Goal: Check status

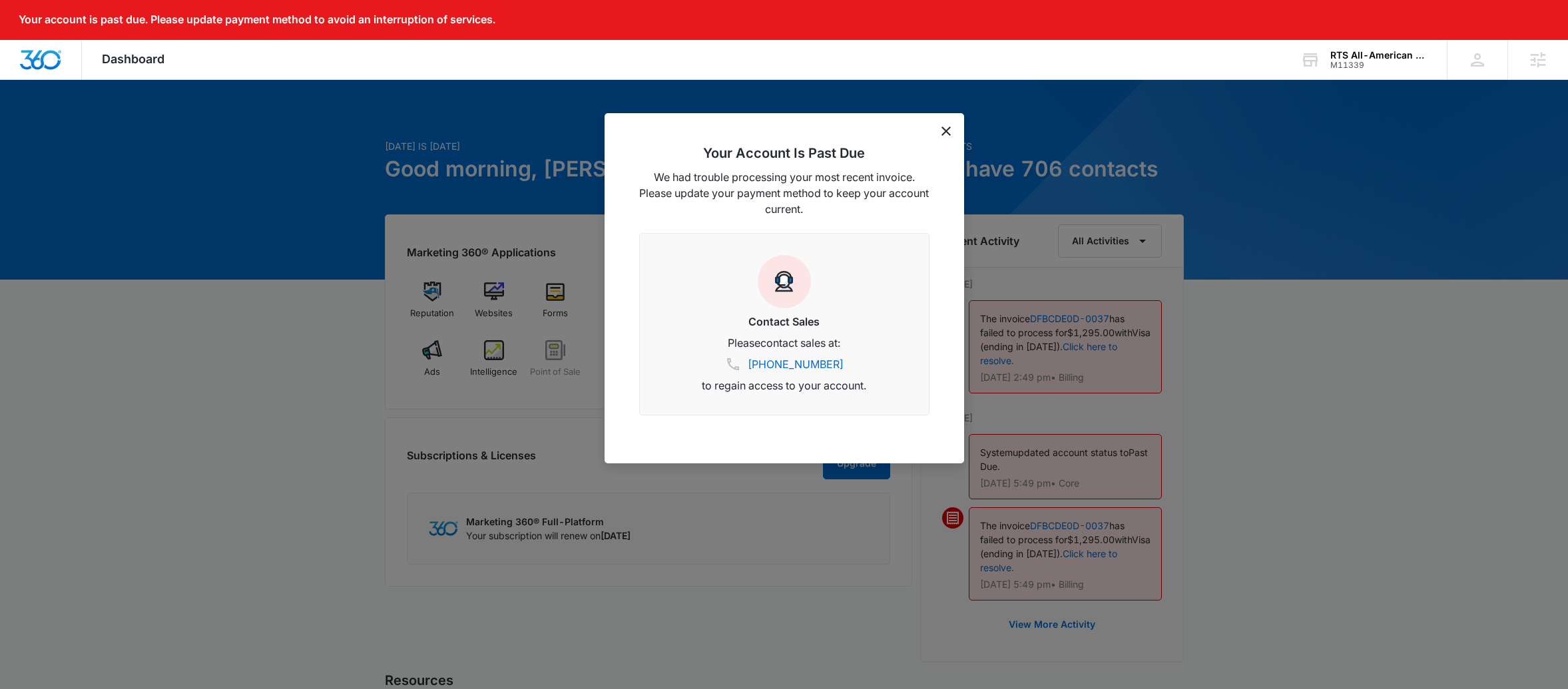
click at [943, 136] on div "Your Account Is Past Due We had trouble processing your most recent invoice. Pl…" at bounding box center [784, 288] width 359 height 350
click at [948, 129] on icon "dismiss this dialog" at bounding box center [946, 131] width 9 height 9
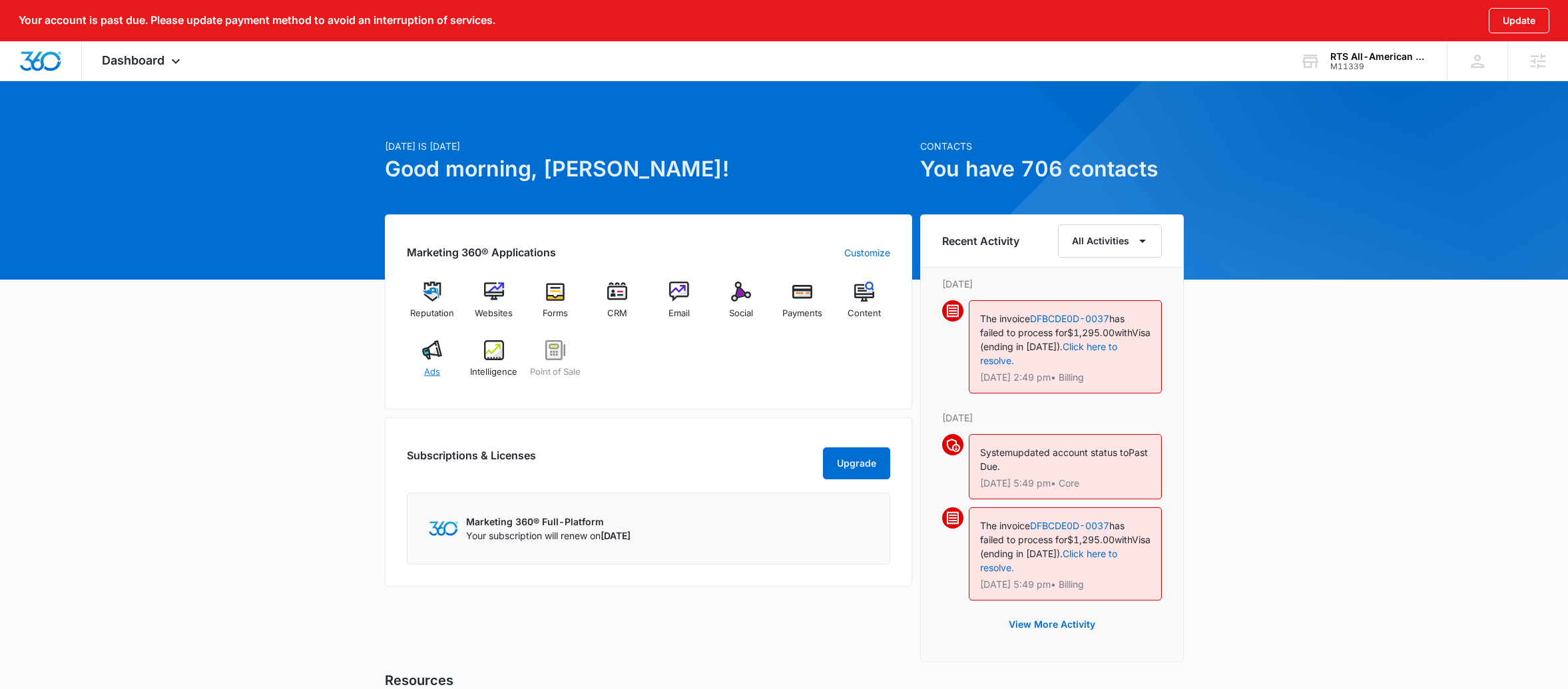
click at [435, 359] on img at bounding box center [432, 350] width 20 height 20
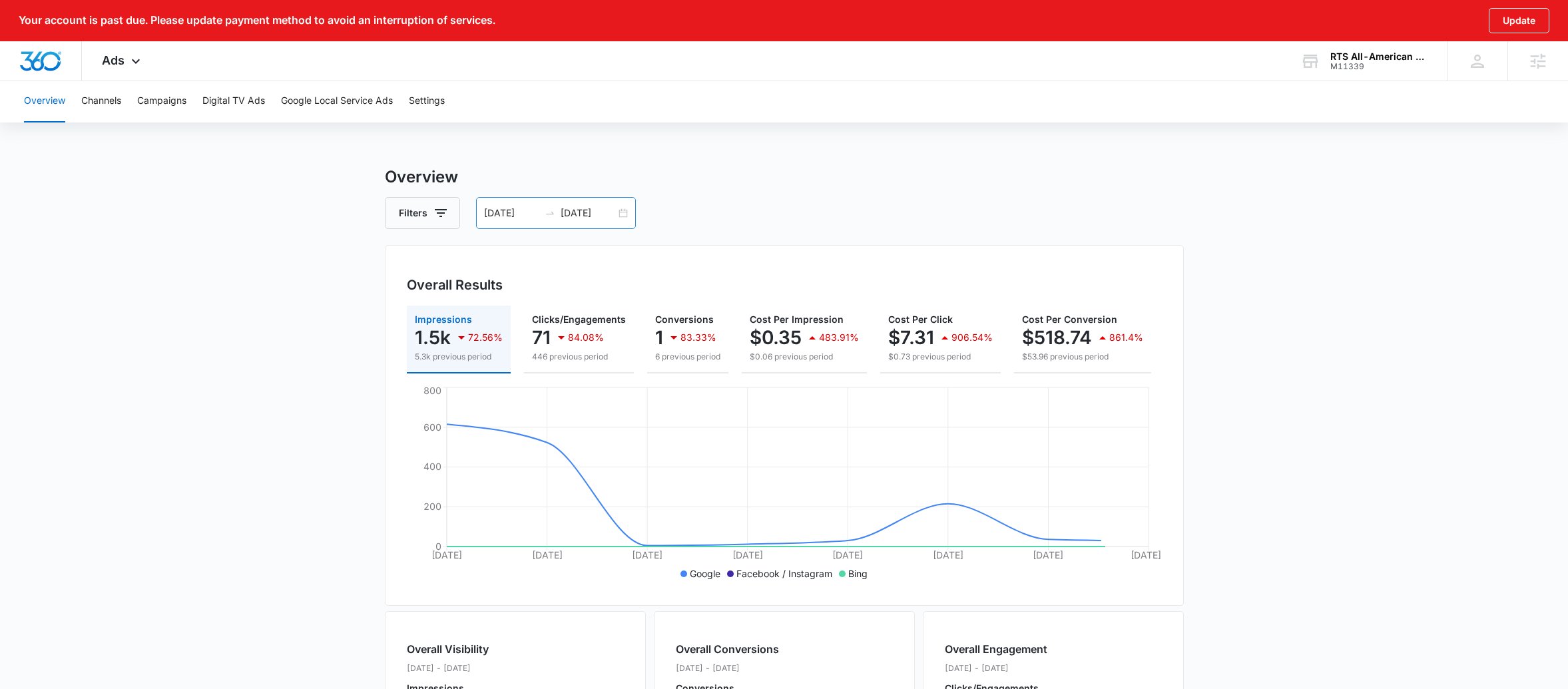
click at [630, 217] on div "[DATE] [DATE]" at bounding box center [556, 213] width 160 height 32
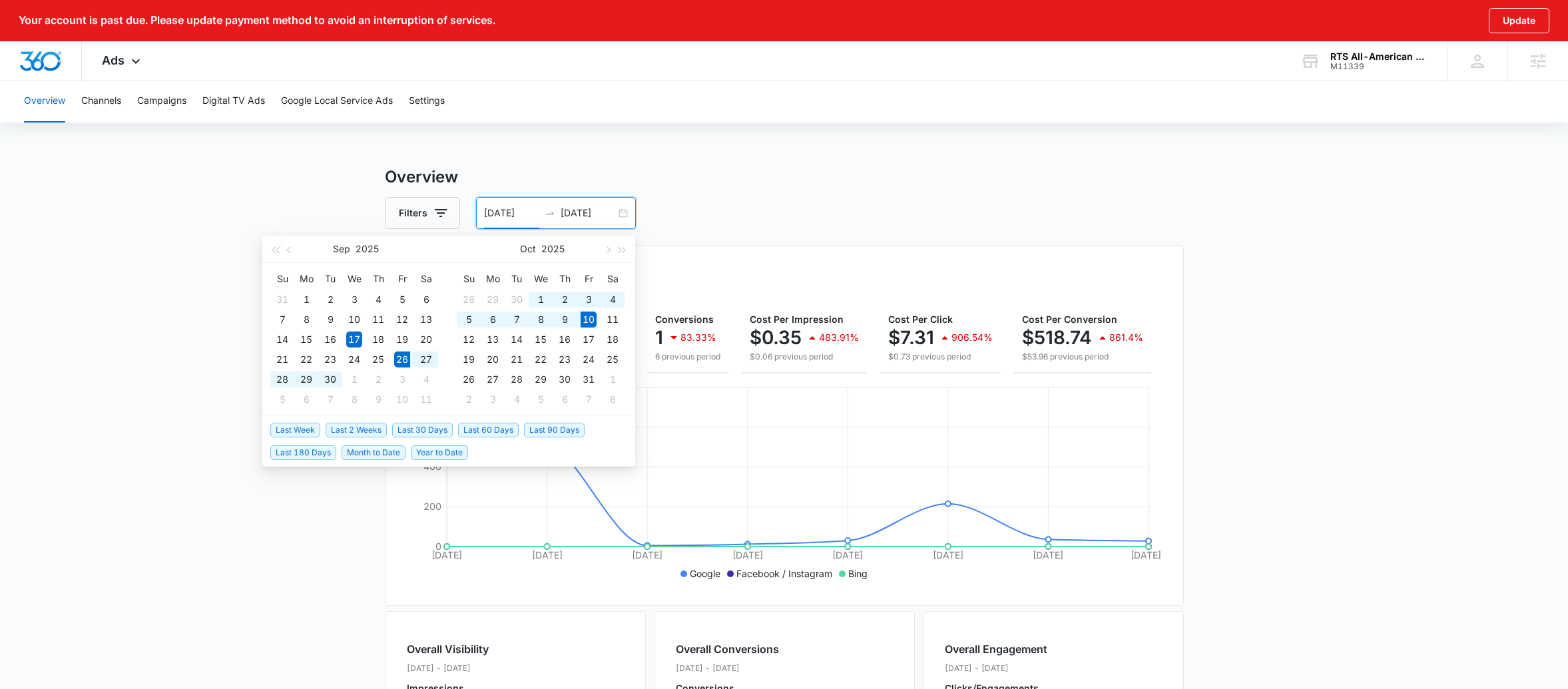
click at [354, 427] on span "Last 2 Weeks" at bounding box center [355, 430] width 61 height 15
type input "[DATE]"
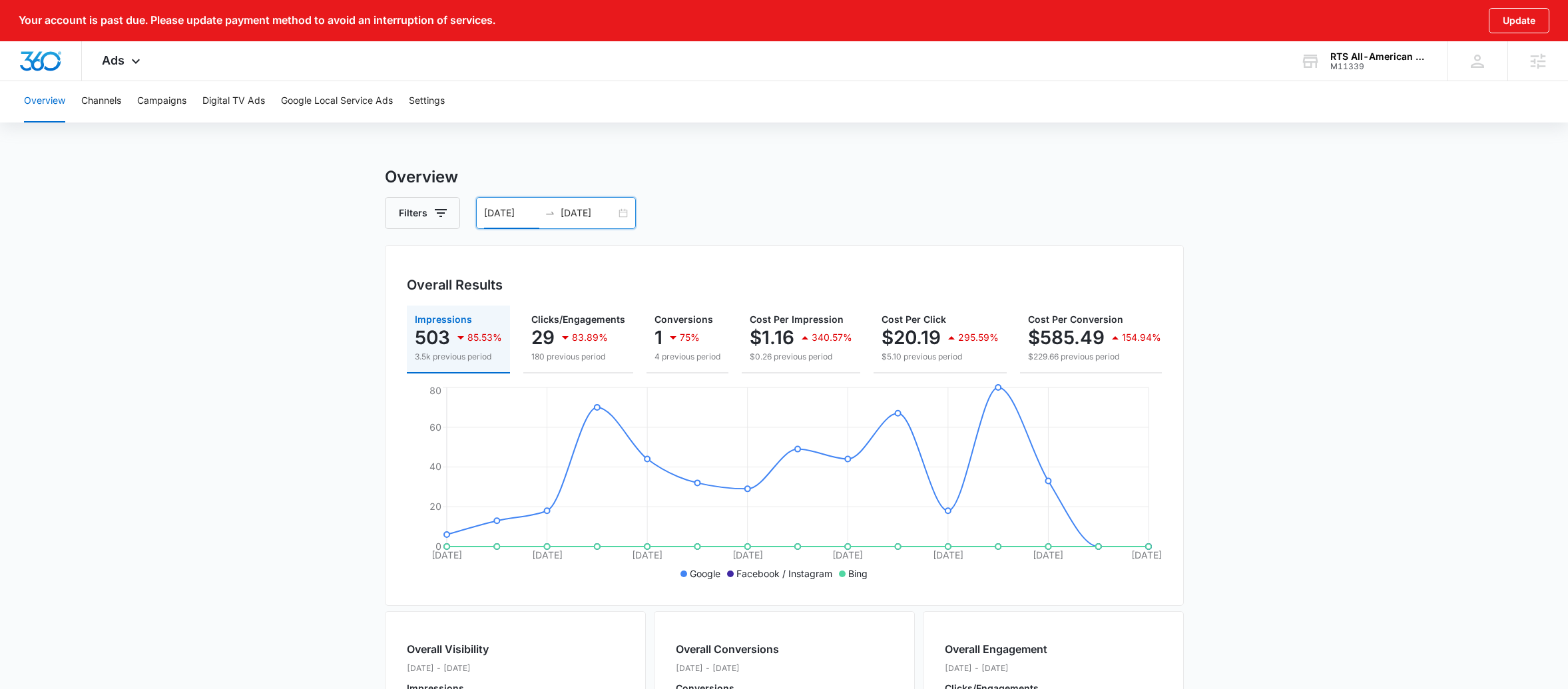
click at [618, 202] on div "[DATE] [DATE]" at bounding box center [556, 213] width 160 height 32
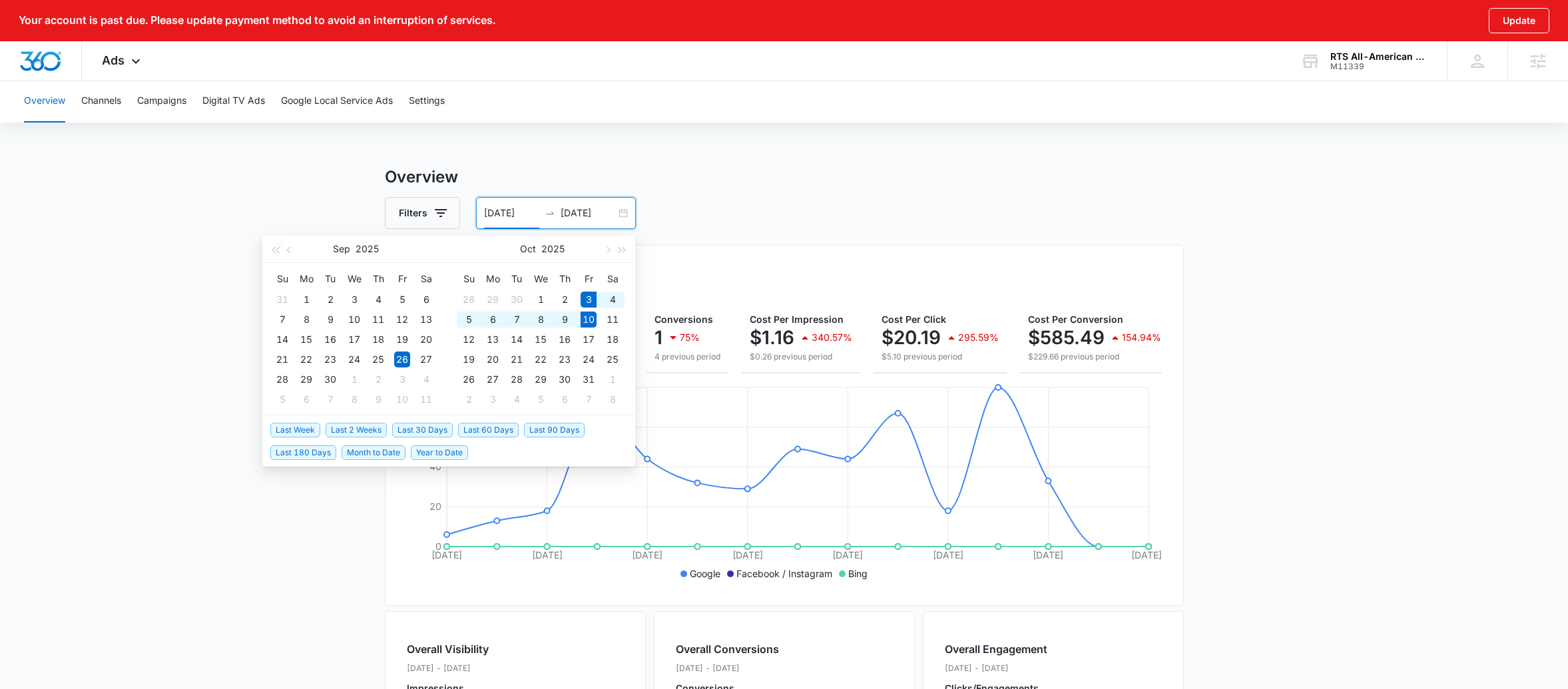
click at [291, 423] on span "Last Week" at bounding box center [295, 430] width 50 height 15
type input "[DATE]"
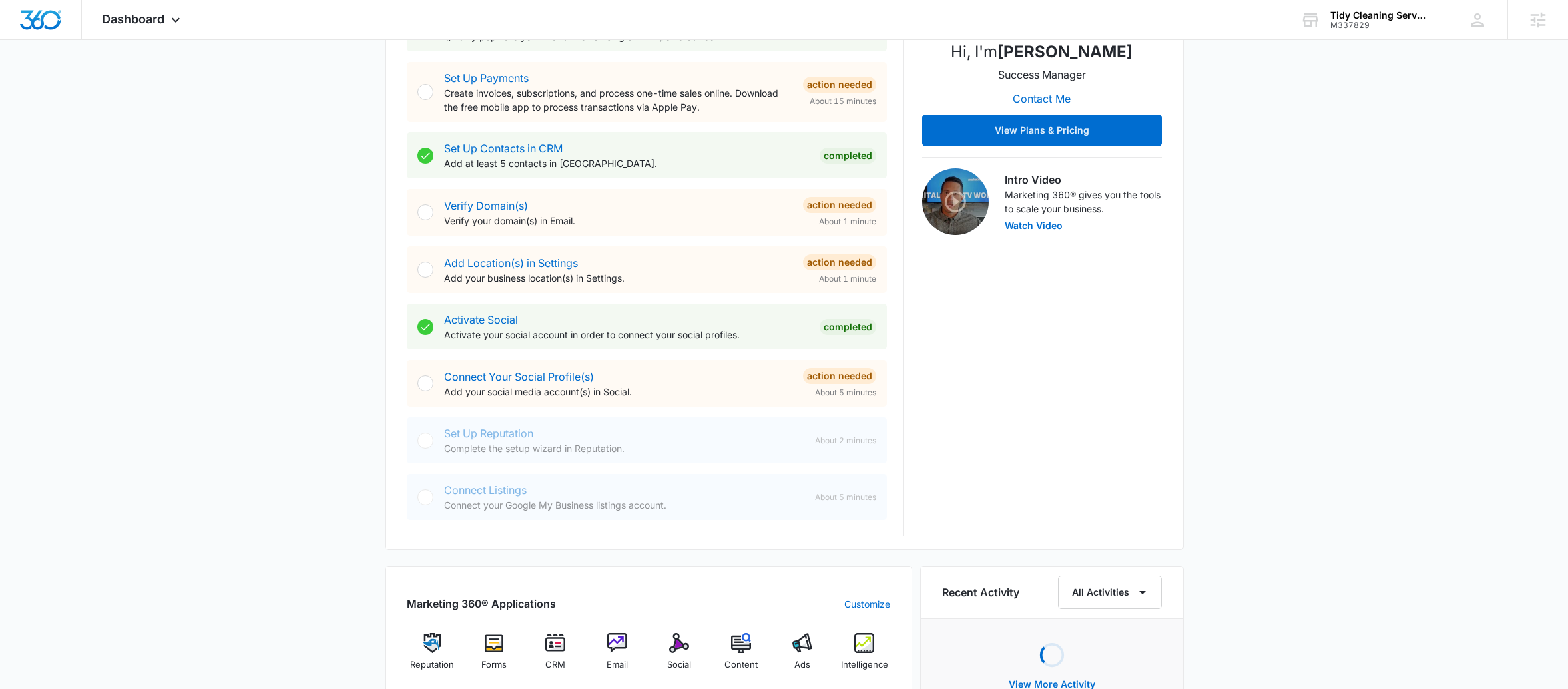
scroll to position [571, 0]
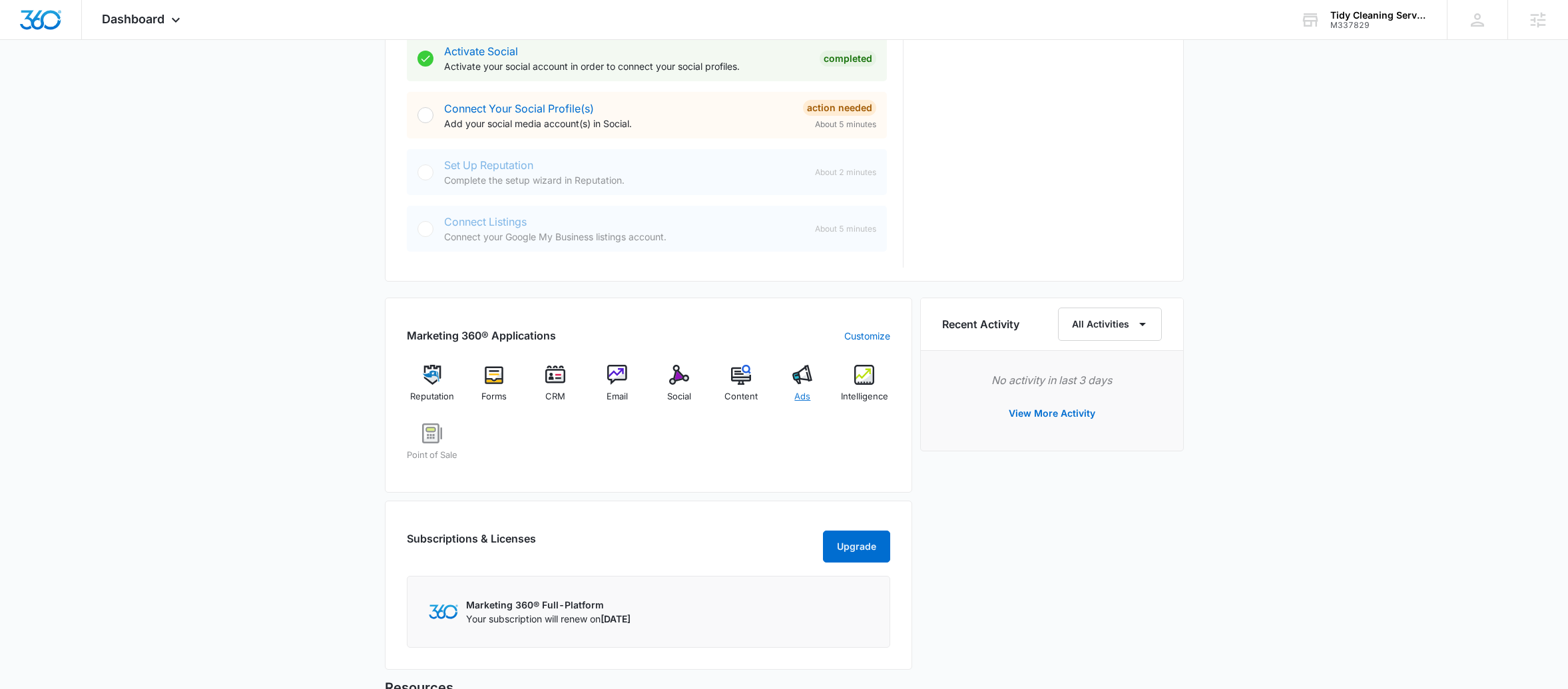
click at [807, 390] on span "Ads" at bounding box center [801, 397] width 16 height 14
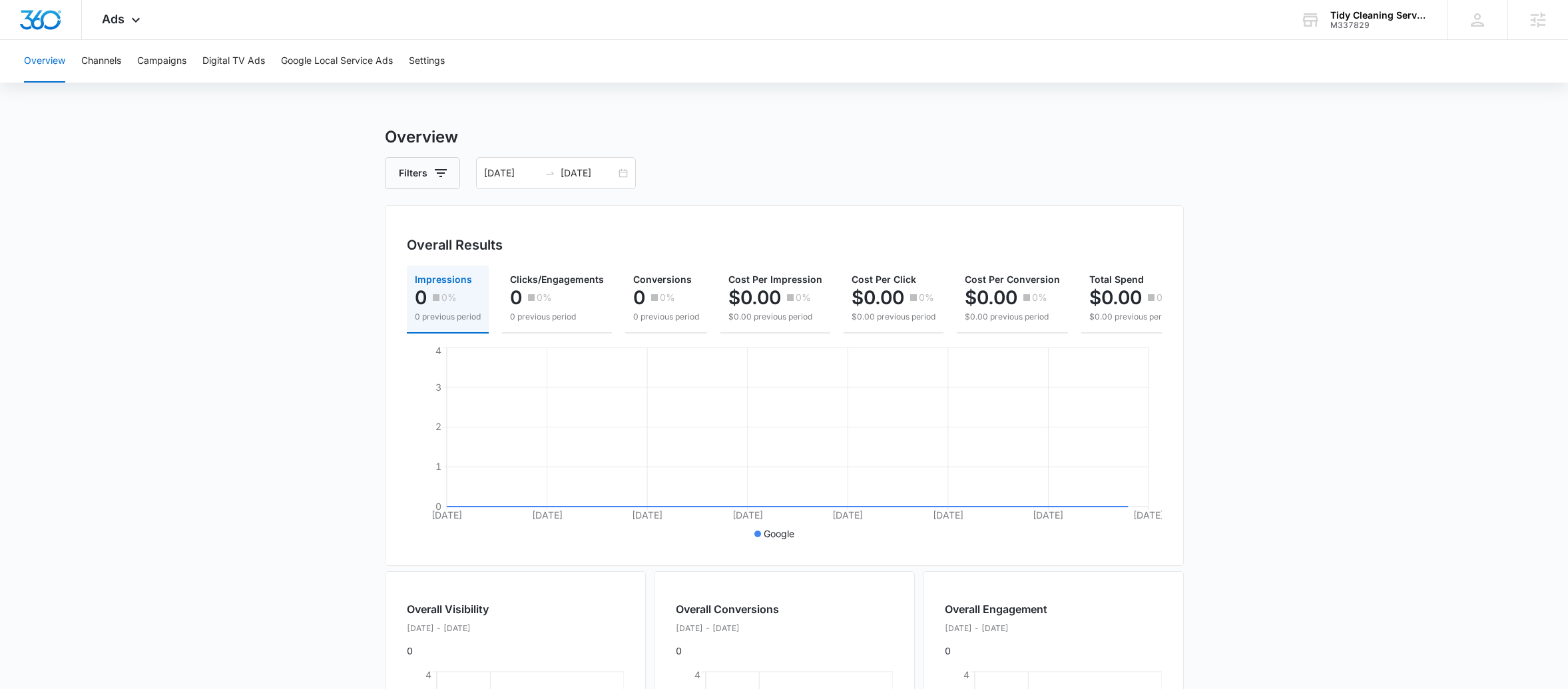
click at [636, 175] on div "Filters 09/30/2025 10/07/2025" at bounding box center [784, 173] width 799 height 32
click at [625, 171] on div "09/30/2025 10/07/2025" at bounding box center [556, 173] width 160 height 32
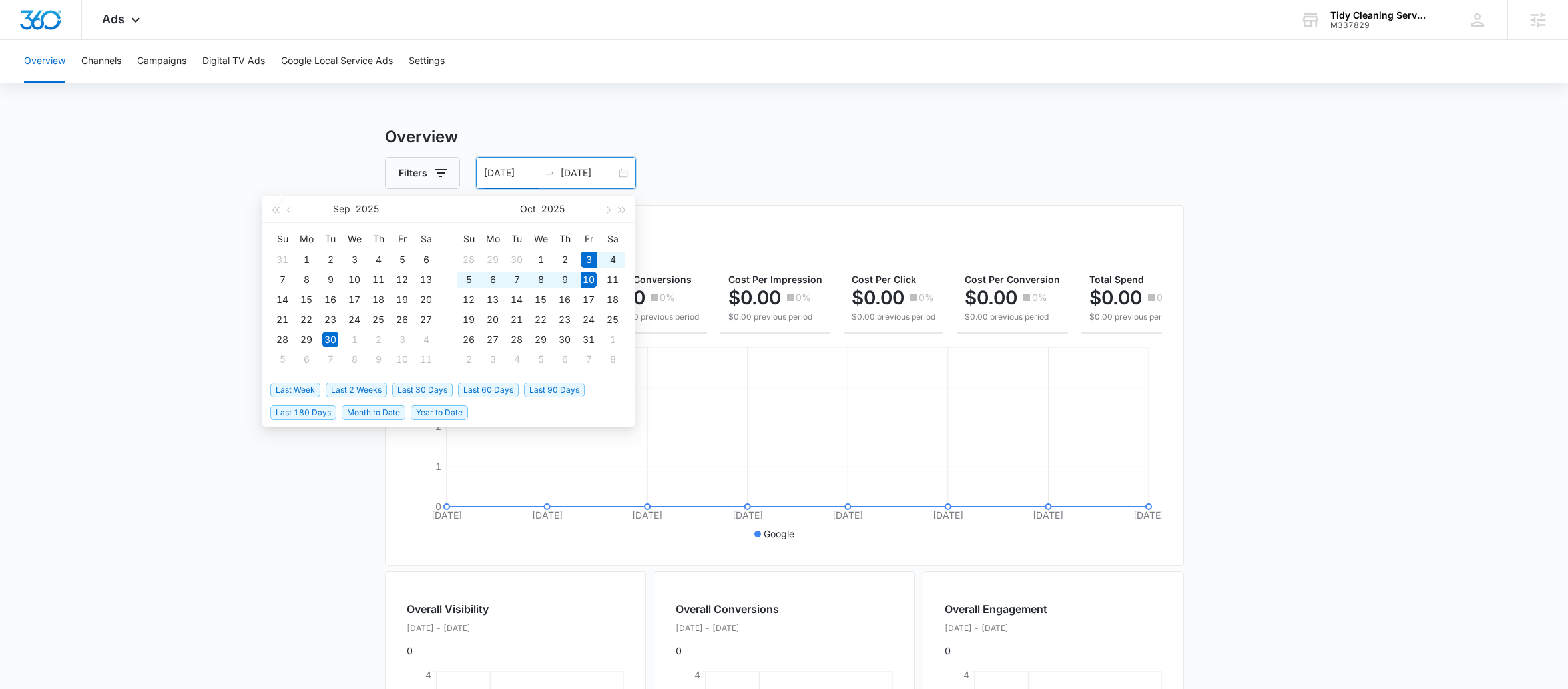
click at [271, 387] on span "Last Week" at bounding box center [295, 390] width 50 height 15
type input "[DATE]"
